Goal: Task Accomplishment & Management: Complete application form

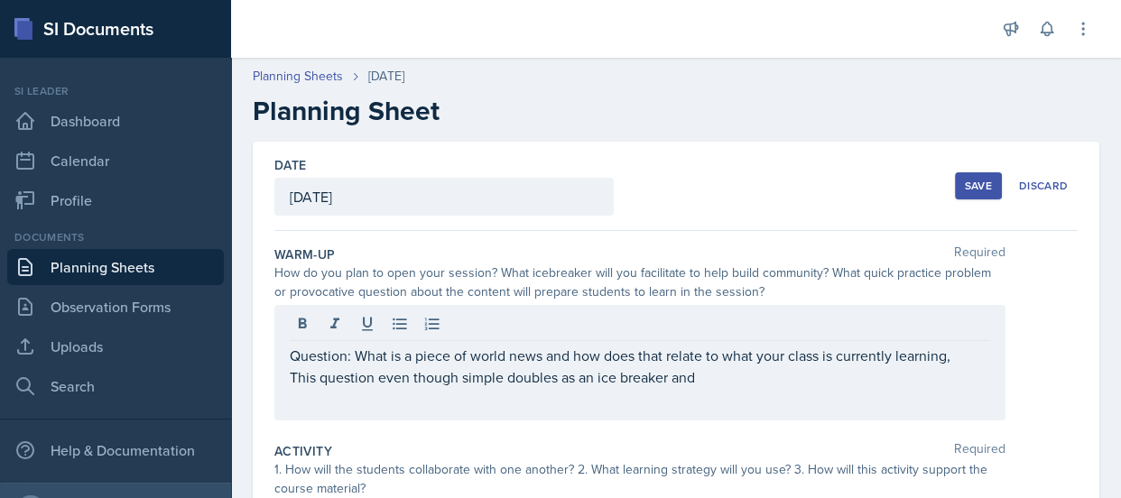
scroll to position [89, 0]
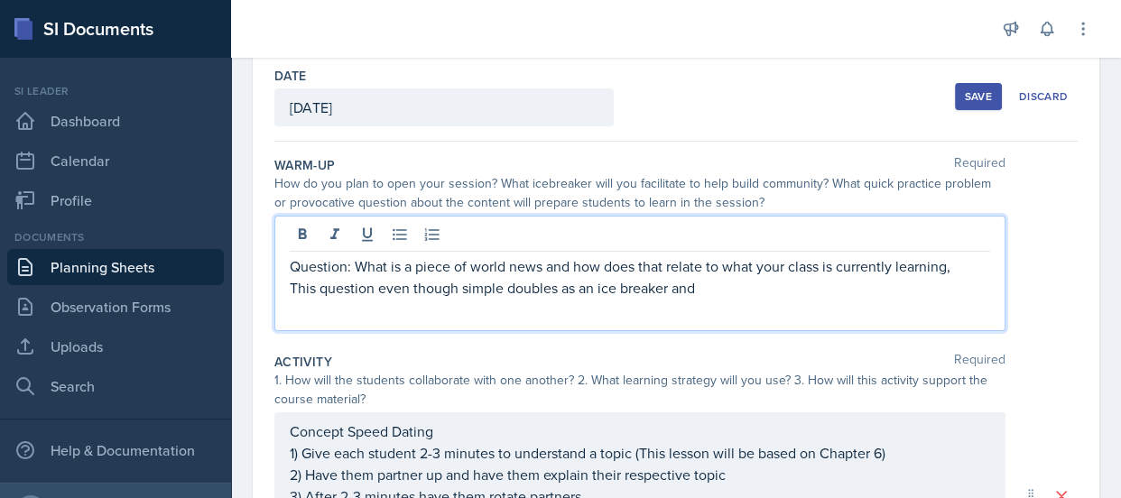
click at [767, 276] on p "Question: What is a piece of world news and how does that relate to what your c…" at bounding box center [640, 266] width 700 height 22
click at [765, 299] on div "Question: What is a piece of world news and how does that relate to what your c…" at bounding box center [639, 273] width 731 height 115
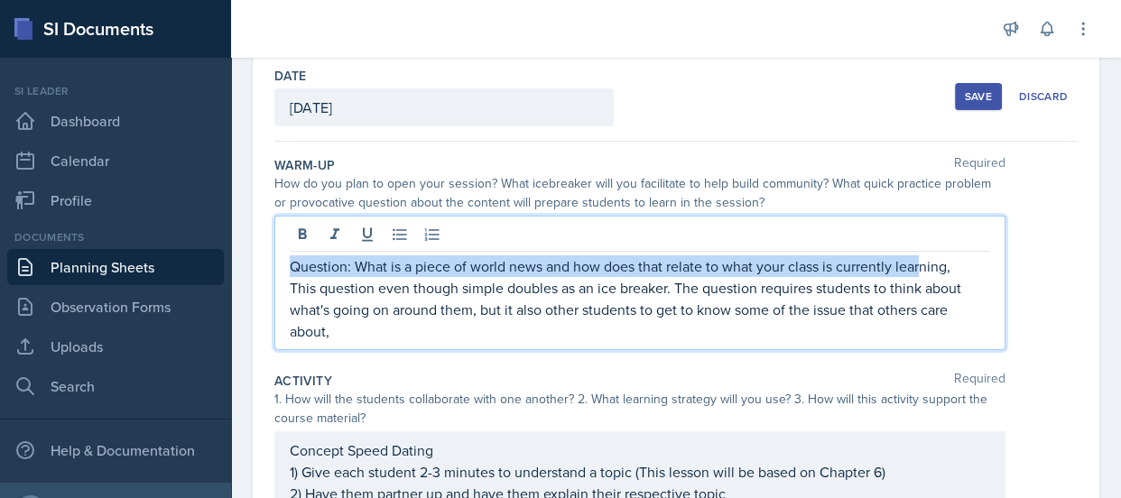
drag, startPoint x: 290, startPoint y: 266, endPoint x: 919, endPoint y: 263, distance: 629.7
click at [919, 263] on p "Question: What is a piece of world news and how does that relate to what your c…" at bounding box center [640, 266] width 700 height 22
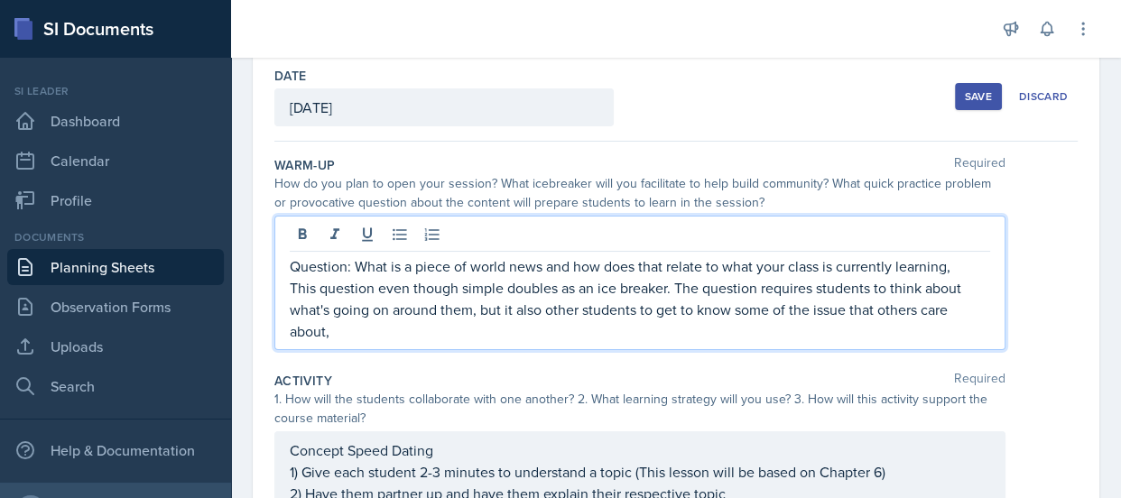
click at [947, 264] on p "Question: What is a piece of world news and how does that relate to what your c…" at bounding box center [640, 266] width 700 height 22
click at [293, 264] on p "Question: What is a piece of world news and how does that relate to what your c…" at bounding box center [640, 266] width 700 height 22
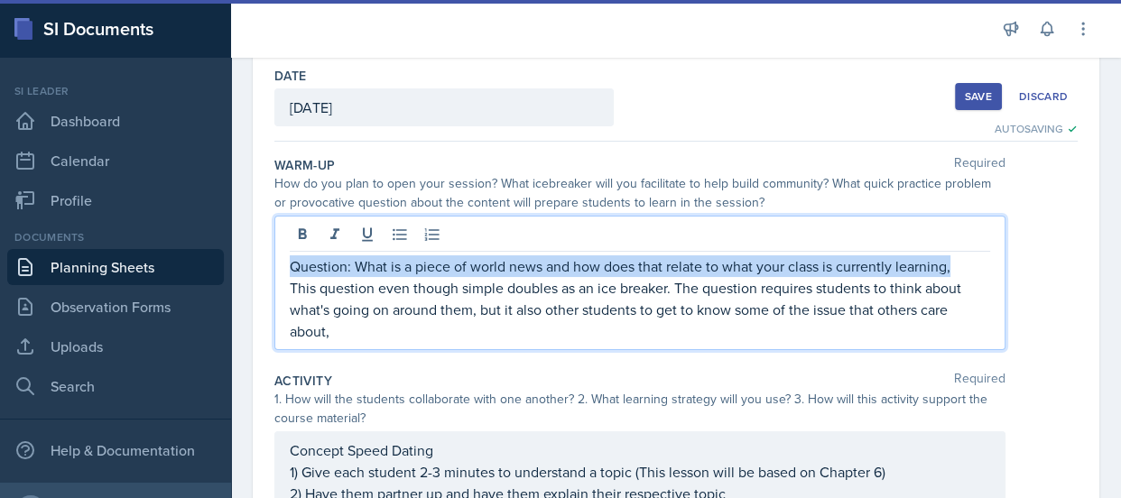
drag, startPoint x: 293, startPoint y: 264, endPoint x: 950, endPoint y: 261, distance: 656.8
click at [950, 261] on p "Question: What is a piece of world news and how does that relate to what your c…" at bounding box center [640, 266] width 700 height 22
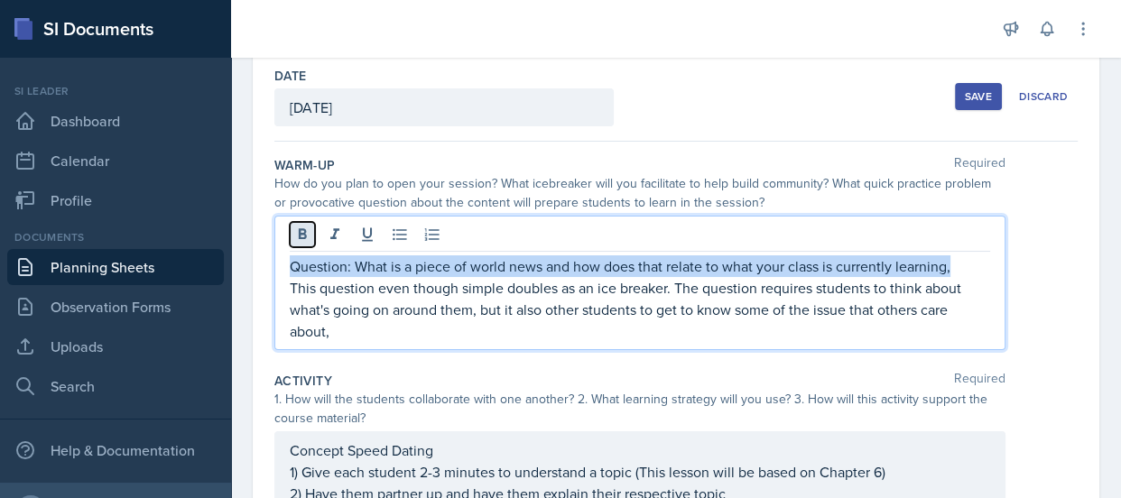
drag, startPoint x: 950, startPoint y: 264, endPoint x: 309, endPoint y: 229, distance: 642.4
click at [309, 230] on icon at bounding box center [302, 235] width 18 height 18
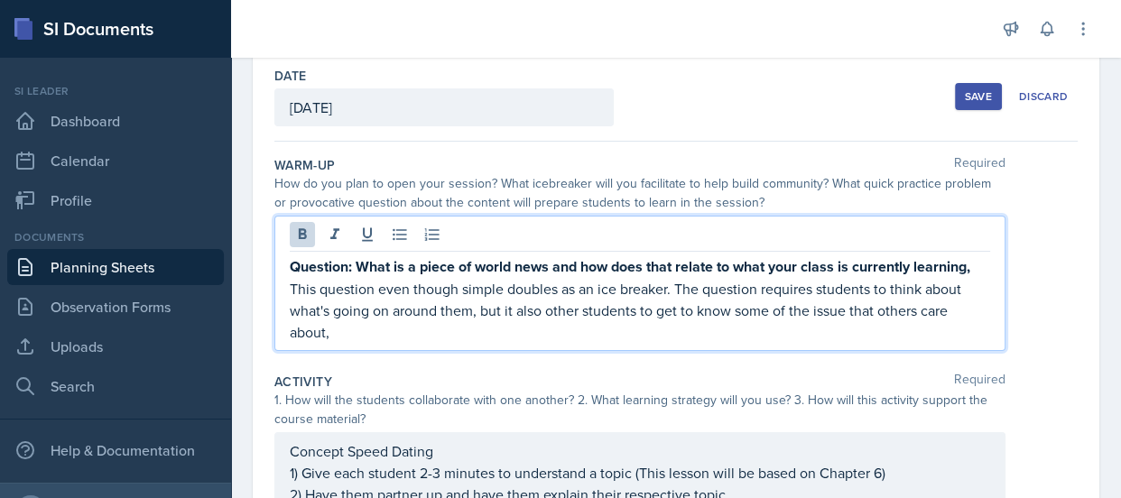
click at [1040, 235] on div "Question: What is a piece of world news and how does that relate to what your c…" at bounding box center [675, 283] width 803 height 135
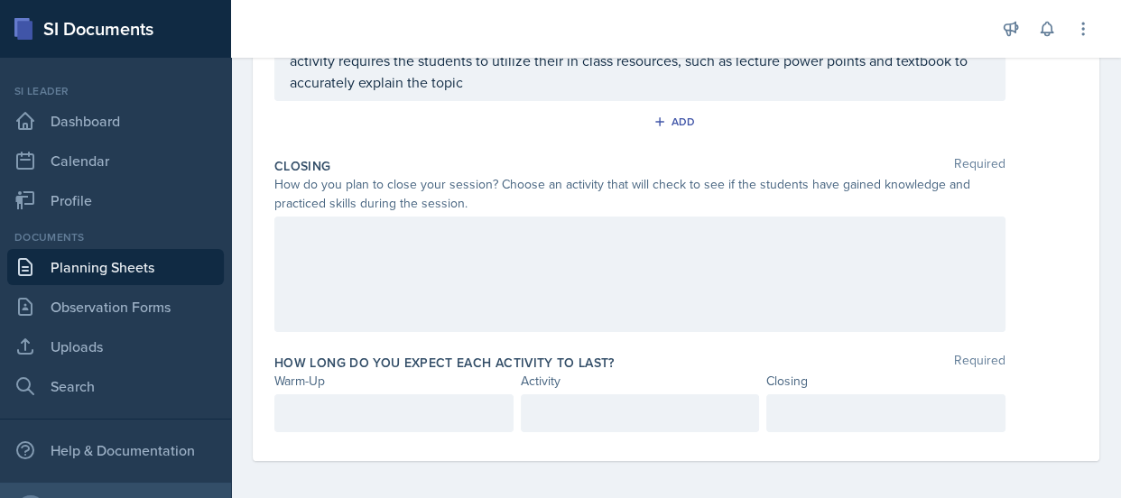
scroll to position [600, 0]
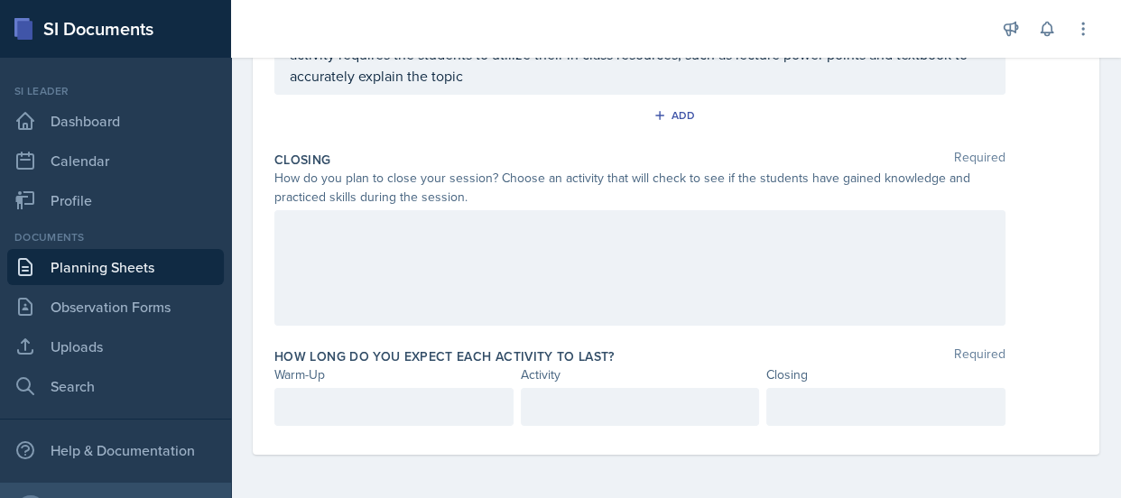
click at [429, 406] on p at bounding box center [394, 407] width 208 height 22
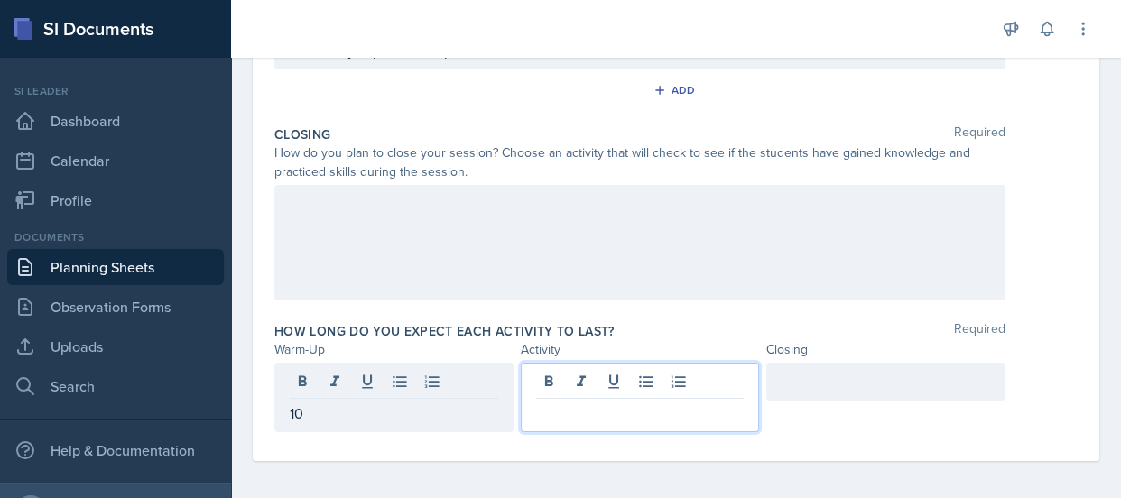
click at [576, 379] on div at bounding box center [640, 397] width 239 height 69
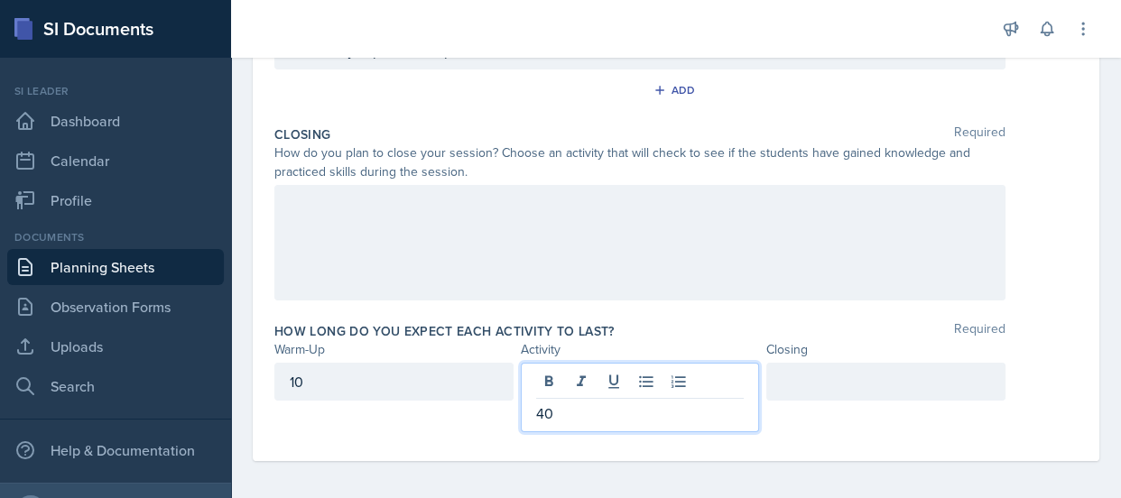
click at [792, 387] on div at bounding box center [885, 382] width 239 height 38
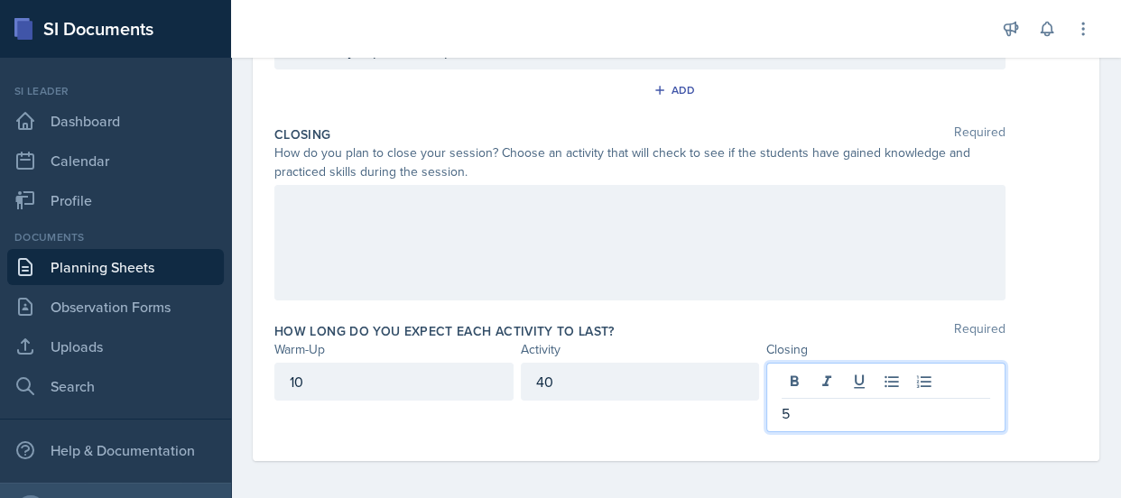
click at [982, 298] on div at bounding box center [639, 242] width 731 height 115
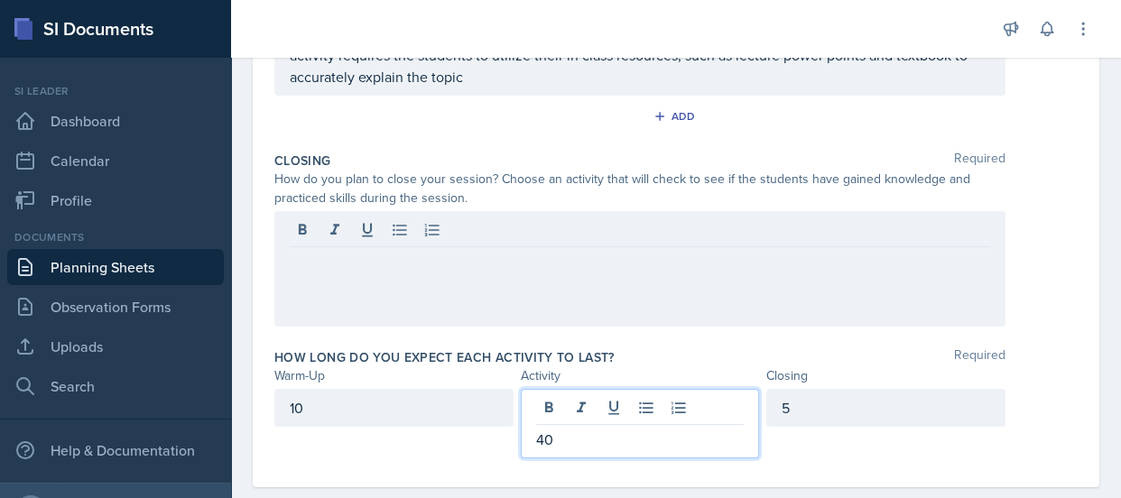
scroll to position [604, 0]
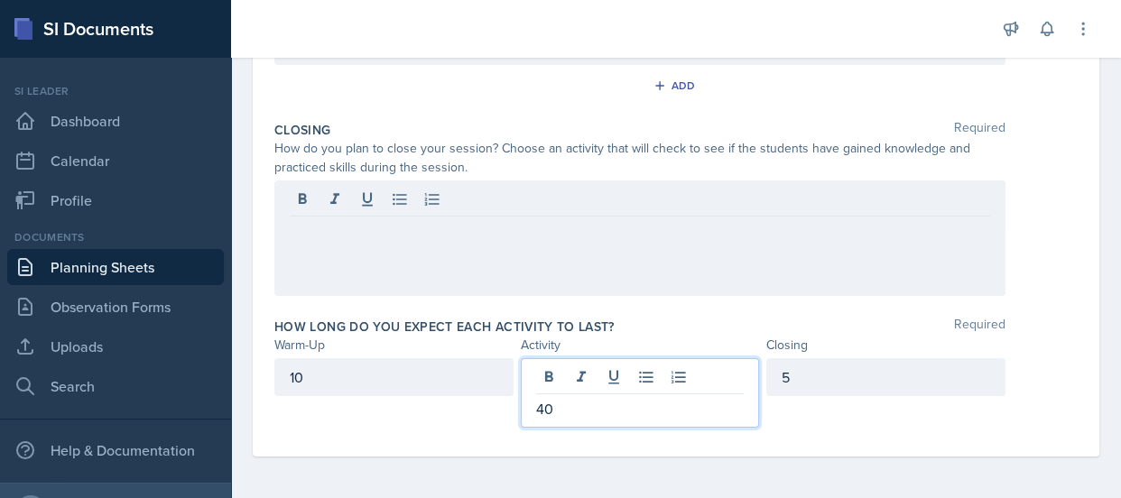
click at [549, 406] on p "40" at bounding box center [640, 409] width 208 height 22
click at [1102, 304] on div "Date [DATE] [DATE] 28 29 30 1 2 3 4 5 6 7 8 9 10 11 12 13 14 15 16 17 18 19 20 …" at bounding box center [676, 18] width 890 height 963
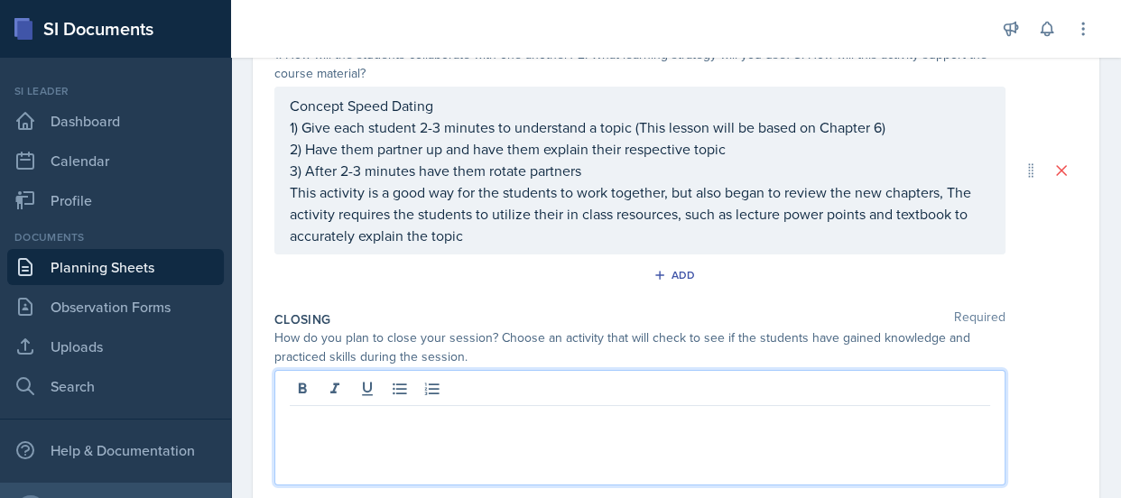
scroll to position [446, 0]
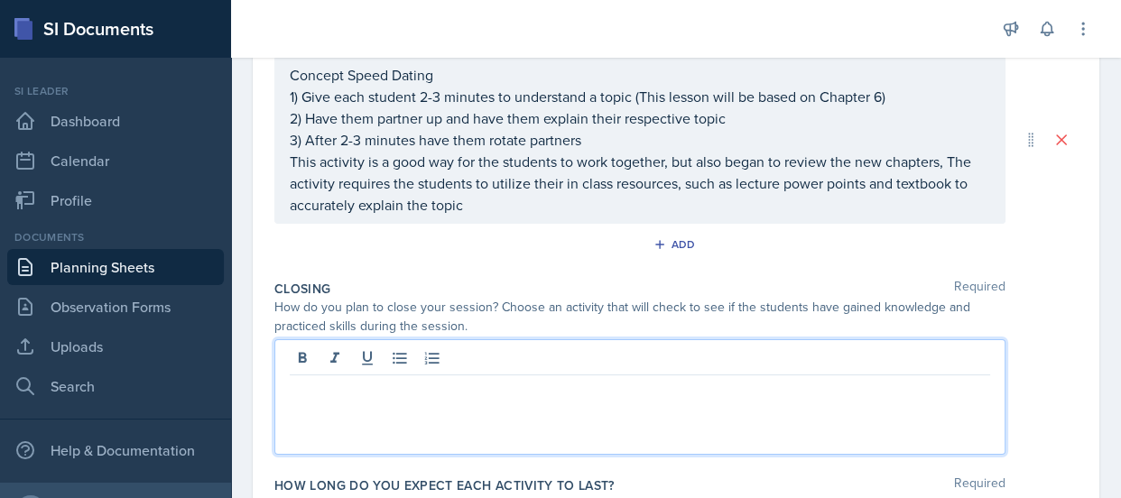
click at [733, 385] on p at bounding box center [640, 390] width 700 height 22
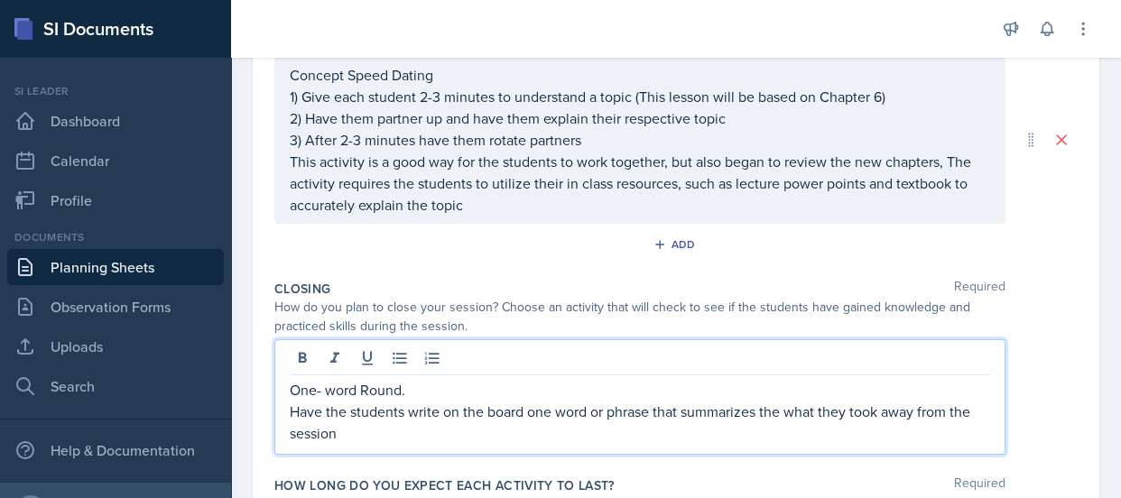
click at [521, 383] on p "One- word Round." at bounding box center [640, 390] width 700 height 22
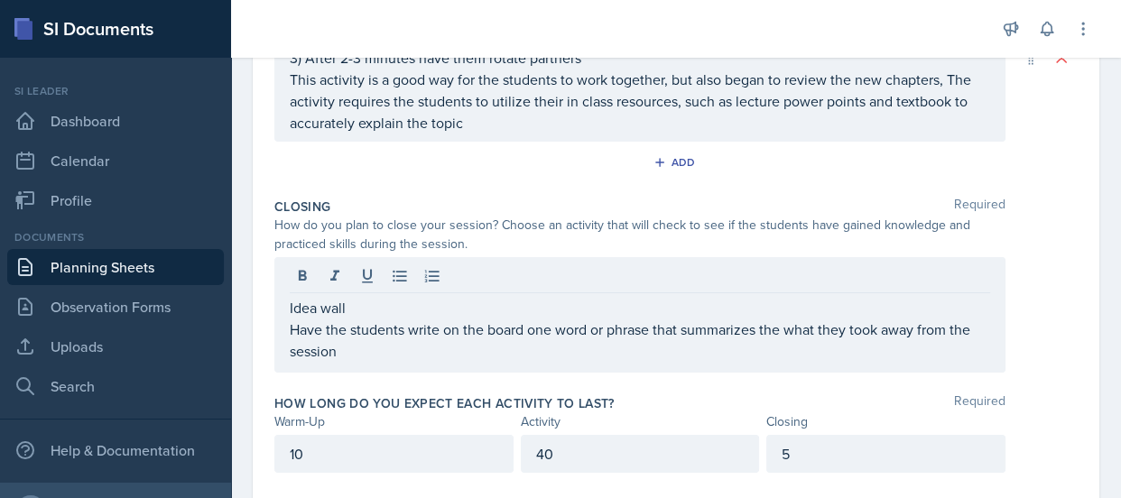
scroll to position [530, 0]
click at [343, 340] on p "Have the students write on the board one word or phrase that summarizes the wha…" at bounding box center [640, 338] width 700 height 43
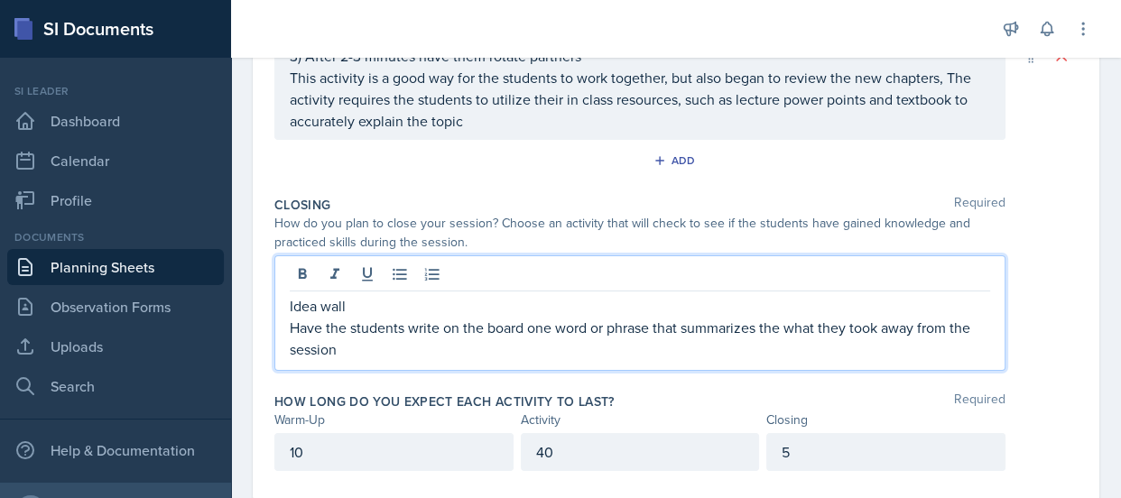
click at [344, 352] on p "Have the students write on the board one word or phrase that summarizes the wha…" at bounding box center [640, 338] width 700 height 43
click at [343, 350] on p "Have the students write on the board one word or phrase that summarizes the wha…" at bounding box center [640, 338] width 700 height 43
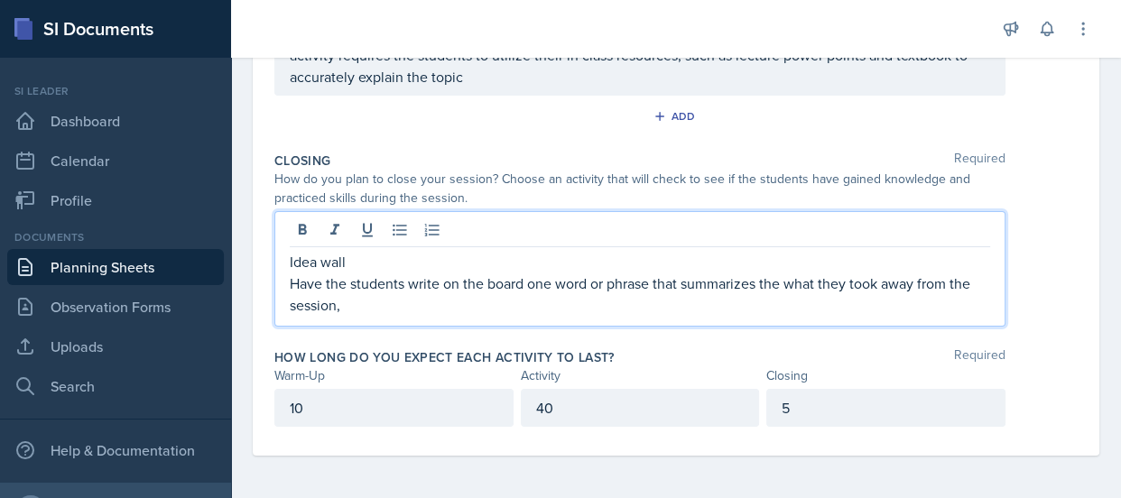
click at [360, 263] on p "Idea wall" at bounding box center [640, 262] width 700 height 22
click at [433, 262] on p "Idea wall, this an relfective activity" at bounding box center [640, 262] width 700 height 22
click at [519, 258] on p "Idea wall, this an reflective activity" at bounding box center [640, 262] width 700 height 22
click at [403, 282] on p "Have the students write on the board one word or phrase that summarizes the wha…" at bounding box center [640, 293] width 700 height 43
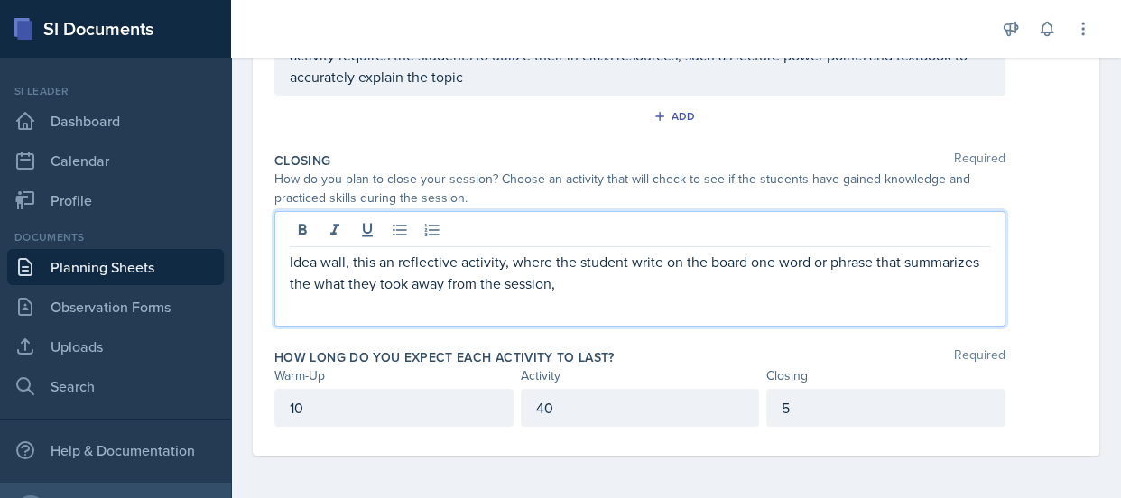
click at [664, 286] on p "Idea wall, this an reflective activity, where the student write on the board on…" at bounding box center [640, 272] width 700 height 43
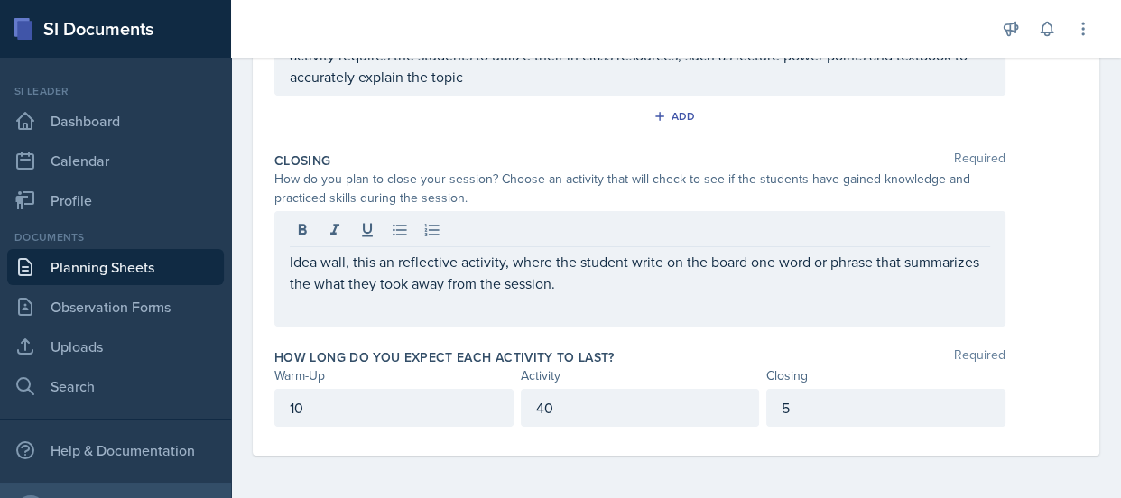
click at [1072, 234] on div "Date [DATE] [DATE] 28 29 30 1 2 3 4 5 6 7 8 9 10 11 12 13 14 15 16 17 18 19 20 …" at bounding box center [676, 12] width 846 height 888
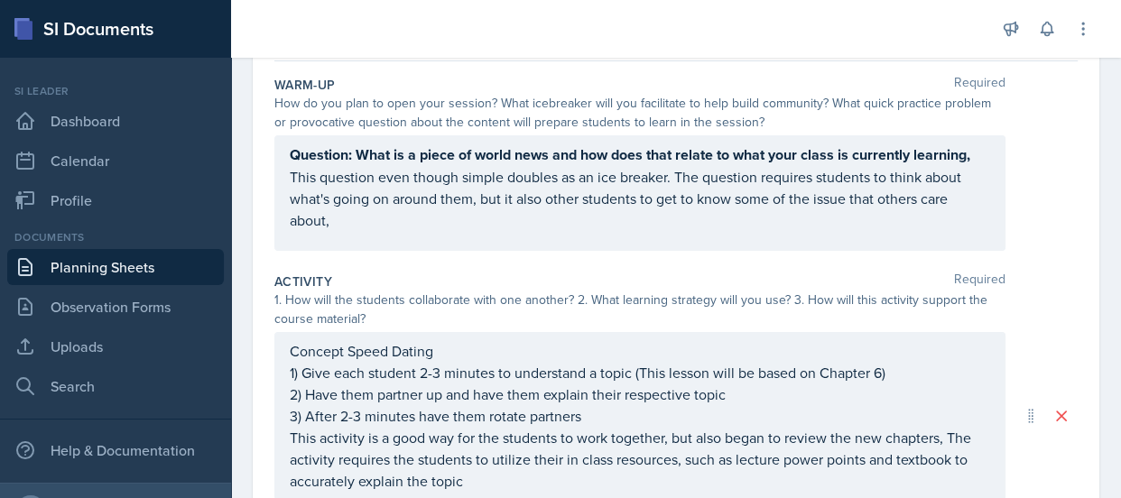
scroll to position [54, 0]
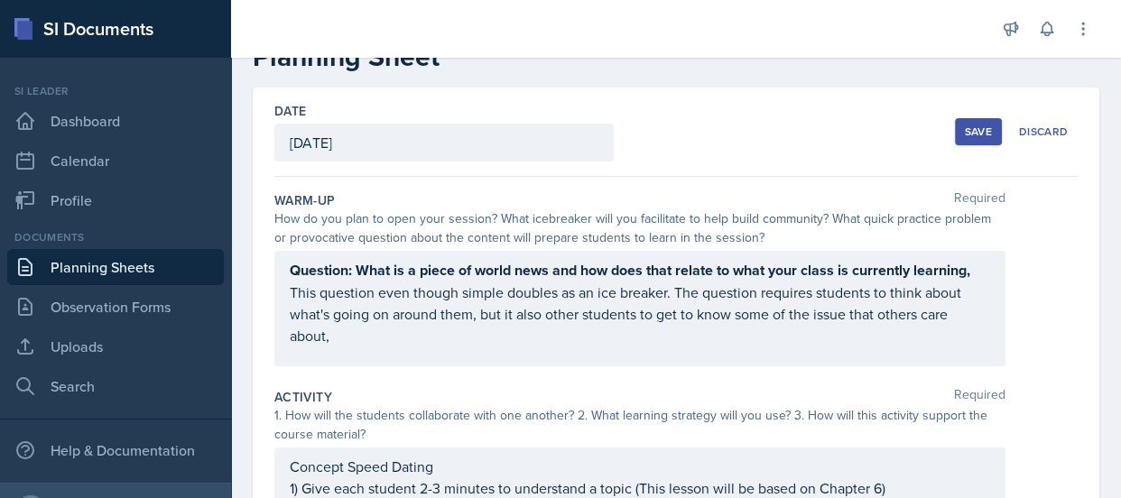
click at [955, 121] on button "Save" at bounding box center [978, 131] width 47 height 27
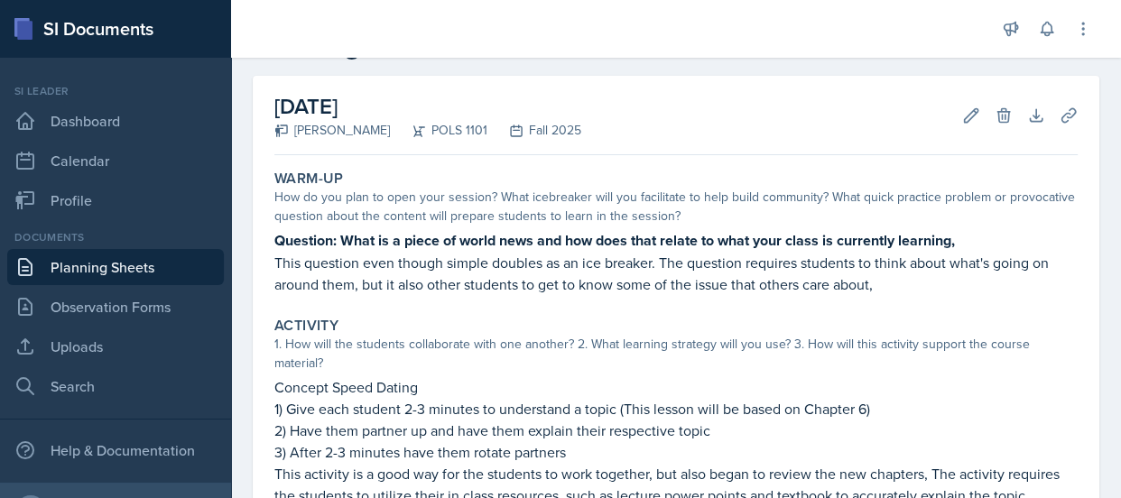
scroll to position [0, 0]
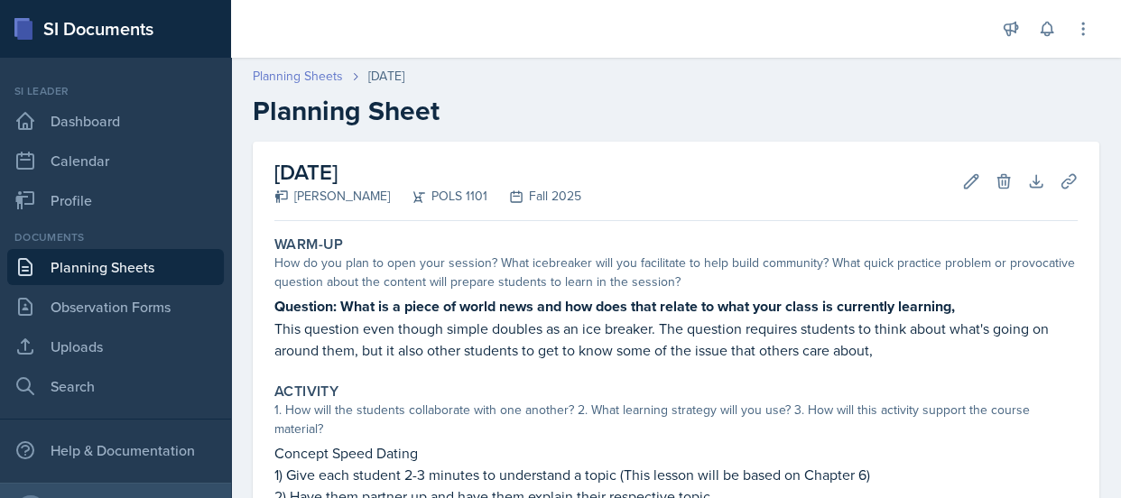
click at [311, 81] on link "Planning Sheets" at bounding box center [298, 76] width 90 height 19
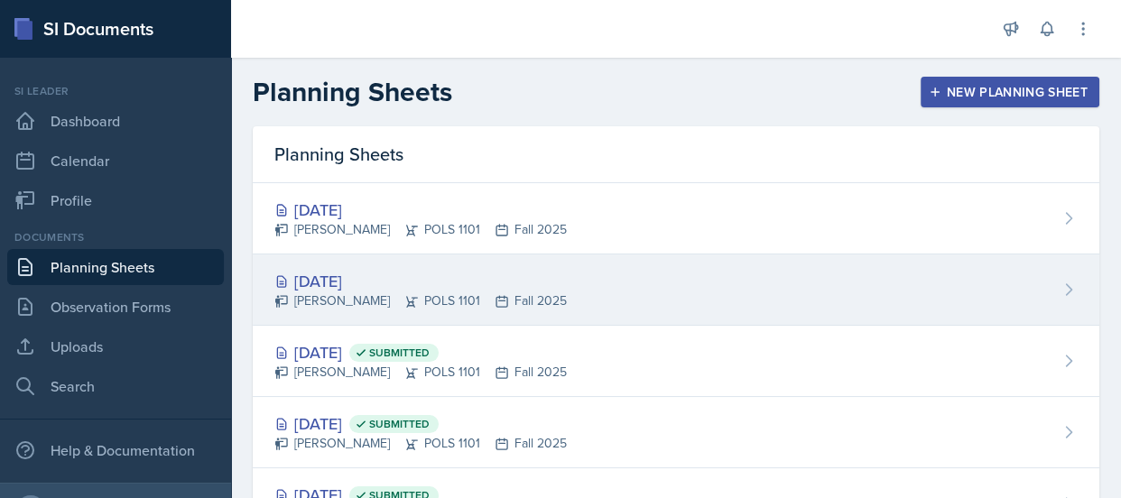
click at [348, 263] on div "[DATE] [PERSON_NAME] POLS 1101 Fall 2025" at bounding box center [676, 289] width 846 height 71
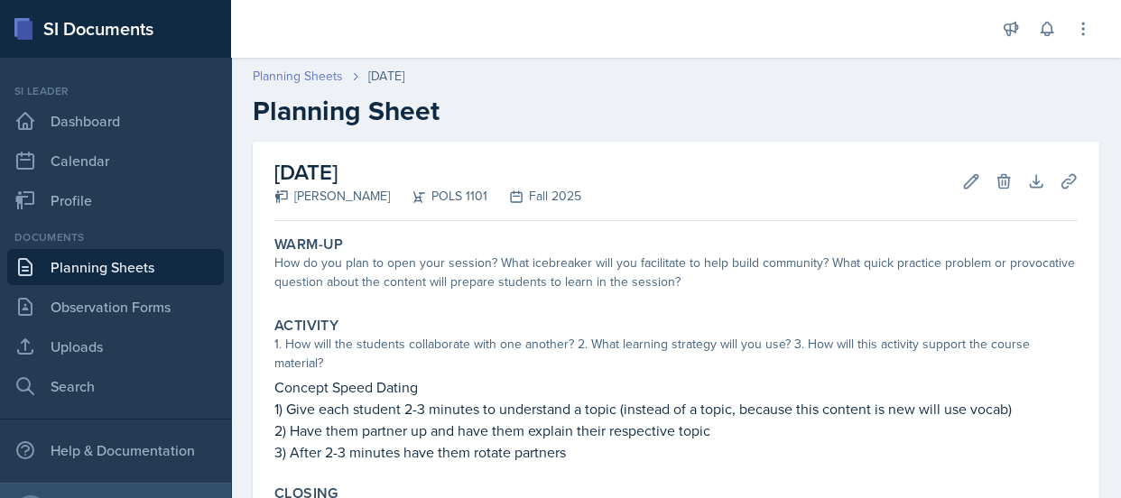
click at [319, 82] on link "Planning Sheets" at bounding box center [298, 76] width 90 height 19
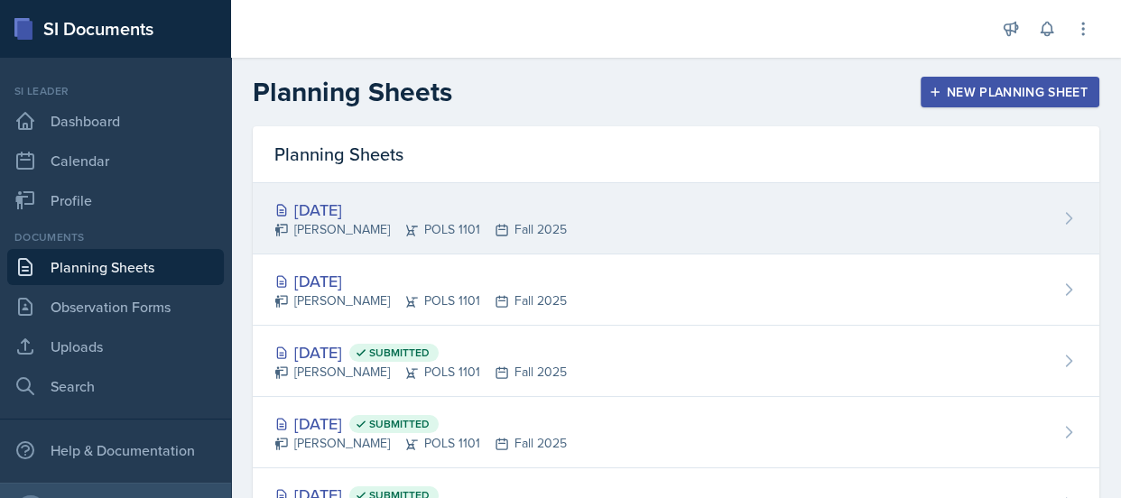
click at [319, 220] on div "[PERSON_NAME] POLS 1101 Fall 2025" at bounding box center [420, 229] width 292 height 19
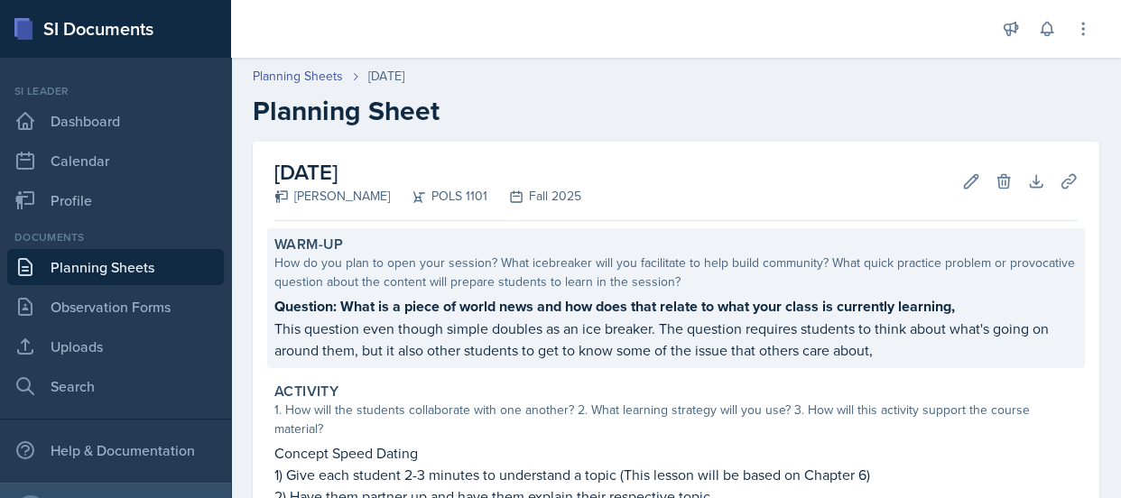
click at [307, 297] on strong "Question: What is a piece of world news and how does that relate to what your c…" at bounding box center [614, 306] width 680 height 21
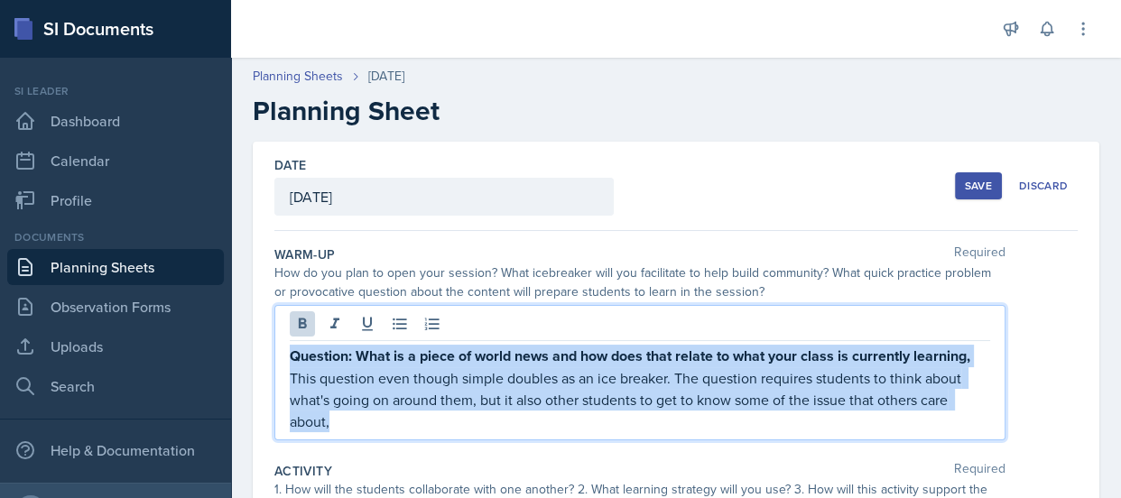
drag, startPoint x: 290, startPoint y: 323, endPoint x: 420, endPoint y: 414, distance: 158.7
click at [420, 414] on div "Question: What is a piece of world news and how does that relate to what your c…" at bounding box center [640, 389] width 700 height 88
click at [370, 411] on p "This question even though simple doubles as an ice breaker. The question requir…" at bounding box center [640, 399] width 700 height 65
drag, startPoint x: 291, startPoint y: 348, endPoint x: 364, endPoint y: 429, distance: 108.6
click at [364, 429] on div "Question: What is a piece of world news and how does that relate to what your c…" at bounding box center [640, 389] width 700 height 88
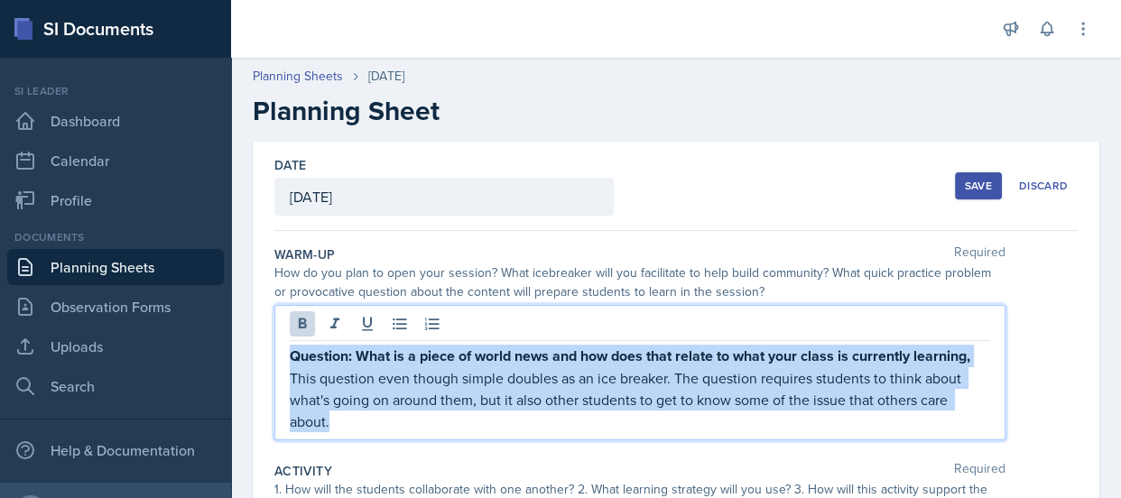
copy div "Question: What is a piece of world news and how does that relate to what your c…"
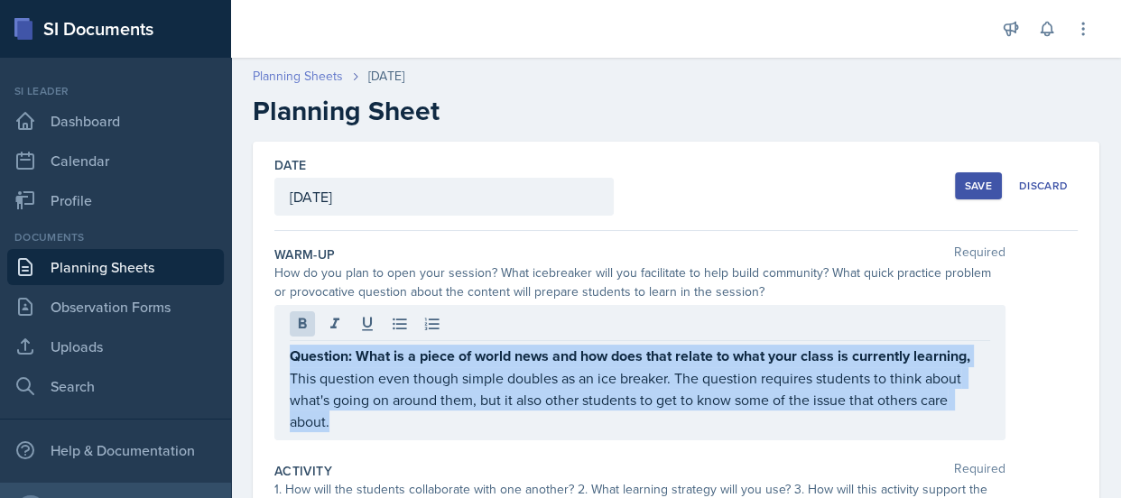
click at [303, 77] on link "Planning Sheets" at bounding box center [298, 76] width 90 height 19
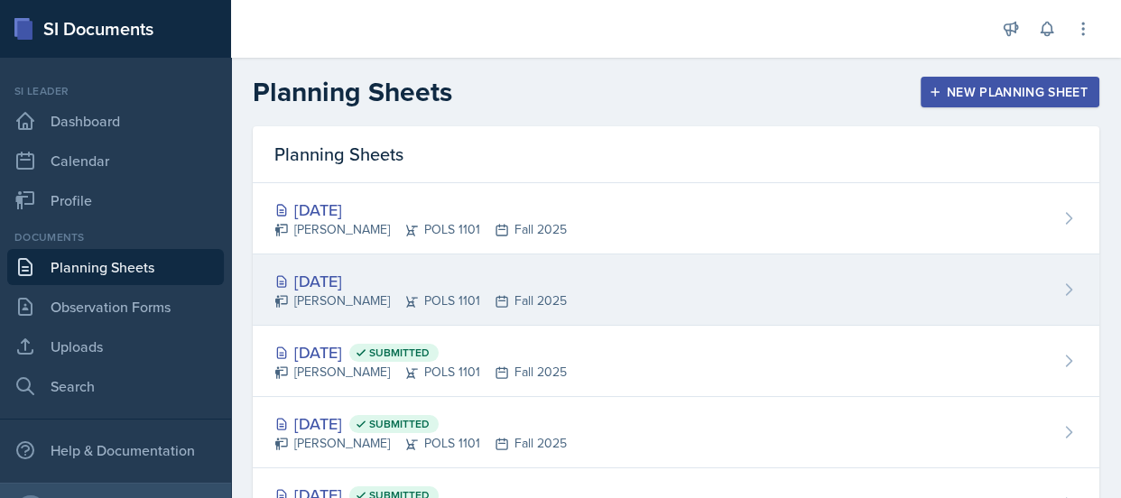
click at [327, 263] on div "[DATE] [PERSON_NAME] POLS 1101 Fall 2025" at bounding box center [676, 289] width 846 height 71
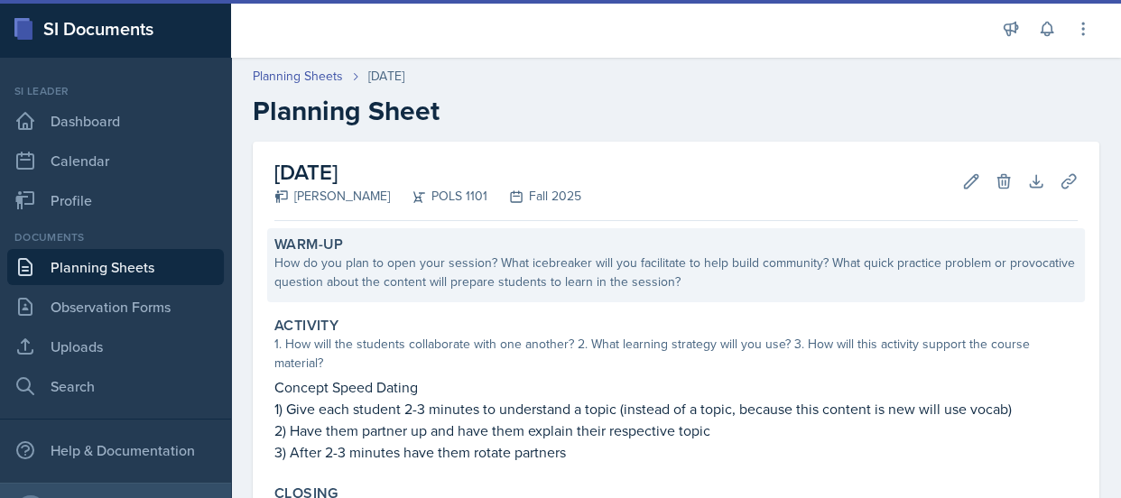
click at [332, 295] on div "Warm-Up How do you plan to open your session? What icebreaker will you facilita…" at bounding box center [675, 265] width 817 height 74
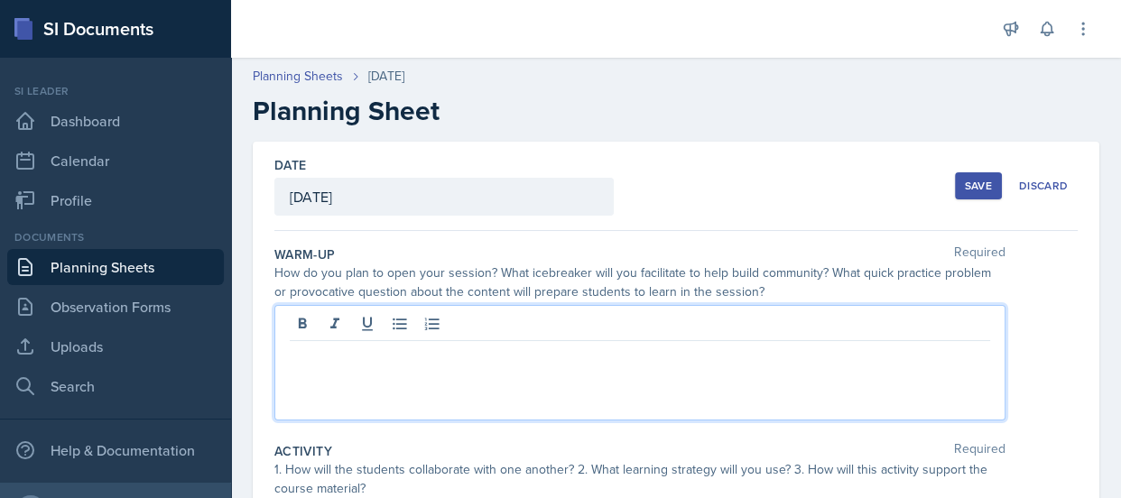
drag, startPoint x: 336, startPoint y: 318, endPoint x: 317, endPoint y: 359, distance: 44.8
click at [317, 359] on p at bounding box center [640, 356] width 700 height 22
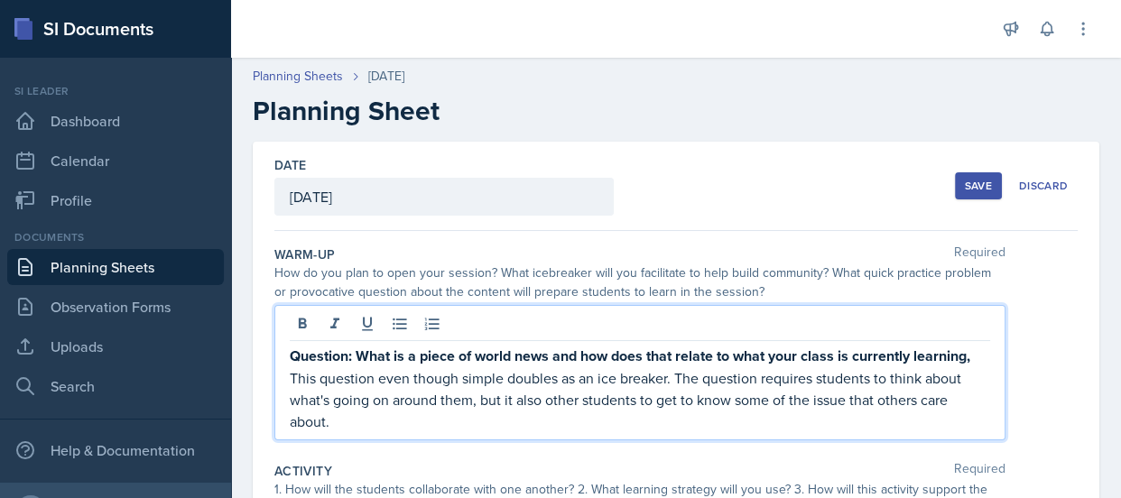
click at [801, 215] on div "Date [DATE] [DATE] 28 29 30 1 2 3 4 5 6 7 8 9 10 11 12 13 14 15 16 17 18 19 20 …" at bounding box center [675, 186] width 803 height 89
click at [546, 376] on p "This question even though simple doubles as an ice breaker. The question requir…" at bounding box center [640, 399] width 700 height 65
click at [431, 418] on p "This question even though simple doubles as an ice breaker. The question requir…" at bounding box center [640, 399] width 700 height 65
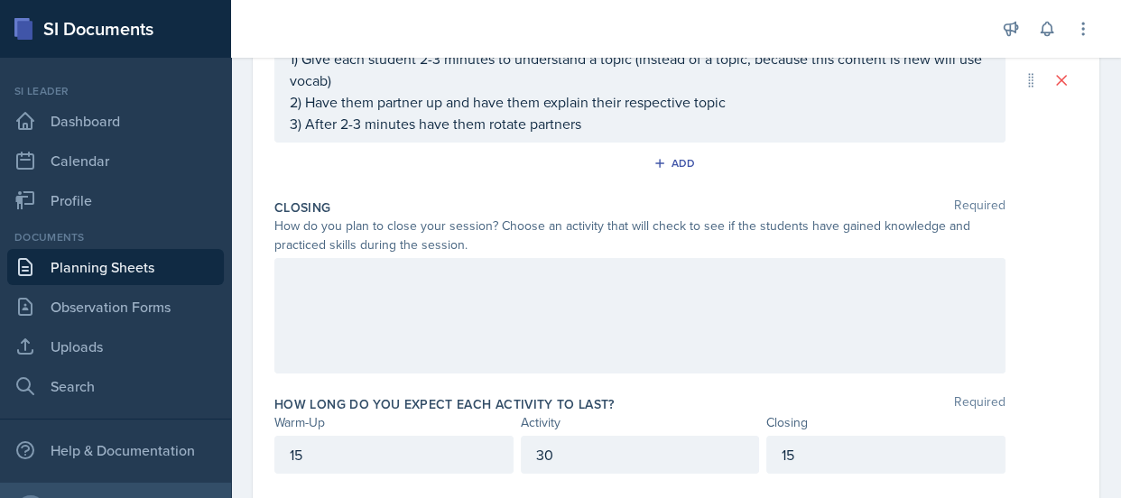
scroll to position [549, 0]
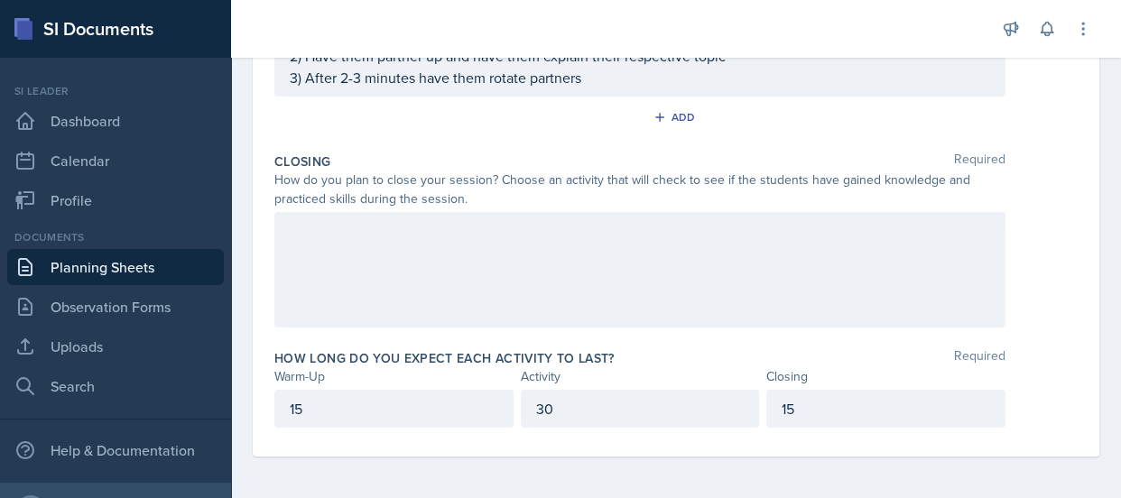
click at [420, 410] on p "15" at bounding box center [394, 409] width 208 height 22
